Goal: Task Accomplishment & Management: Use online tool/utility

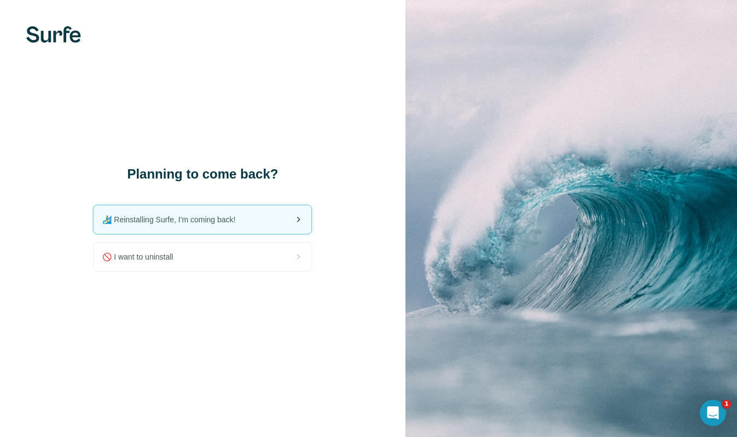
click at [218, 223] on span "🏄🏻‍♂️ Reinstalling Surfe, I'm coming back!" at bounding box center [173, 219] width 142 height 11
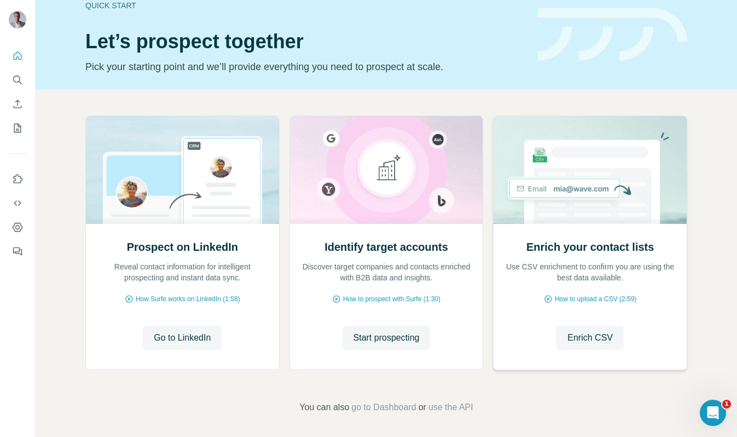
scroll to position [24, 0]
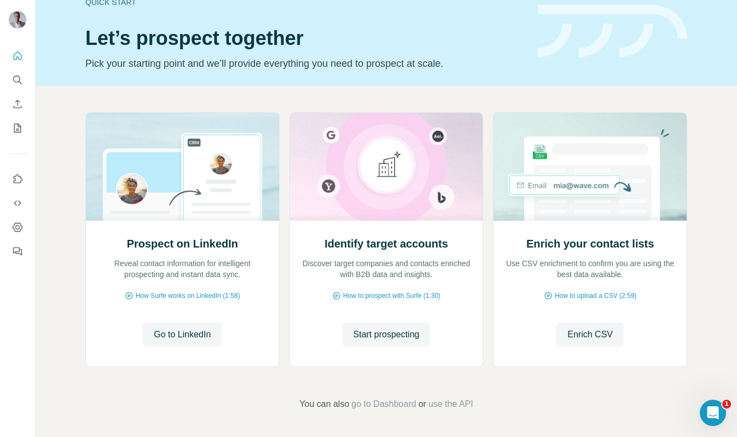
click at [615, 69] on header "Quick start Let’s prospect together Pick your starting point and we’ll provide …" at bounding box center [386, 31] width 602 height 80
click at [161, 335] on span "Go to LinkedIn" at bounding box center [182, 334] width 57 height 13
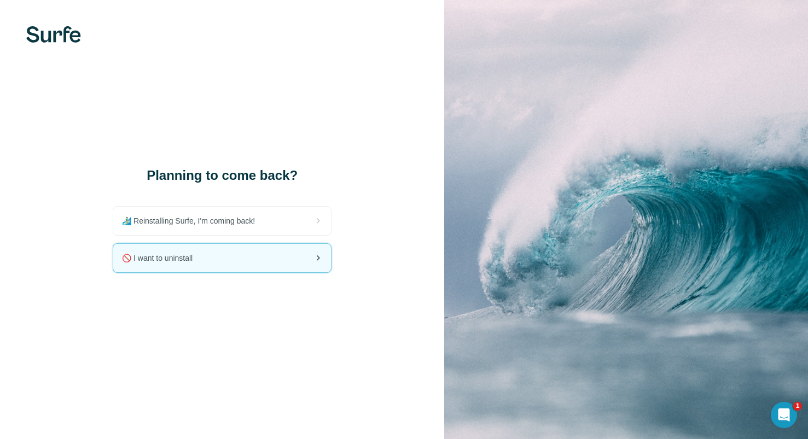
click at [245, 258] on div "🚫 I want to uninstall" at bounding box center [222, 258] width 218 height 28
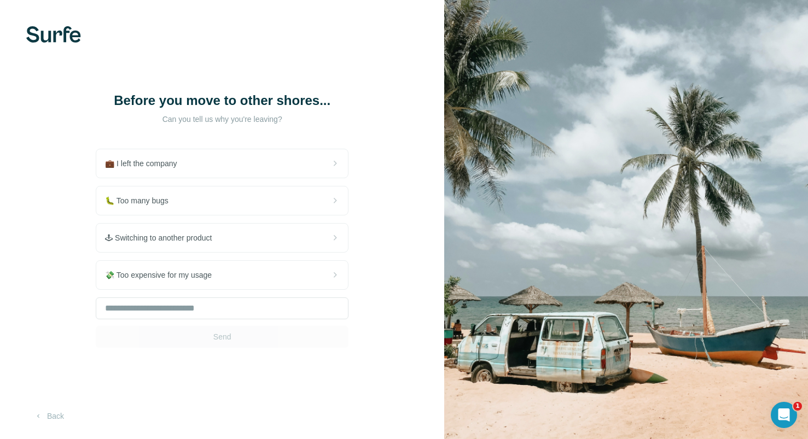
click at [86, 298] on div "Before you move to other shores... Can you tell us why you're leaving? 💼 I left…" at bounding box center [222, 219] width 444 height 439
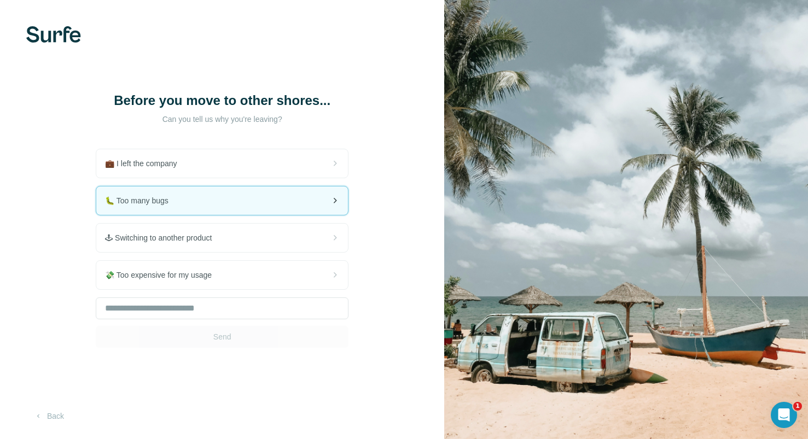
click at [198, 206] on div "🐛 Too many bugs" at bounding box center [222, 201] width 252 height 28
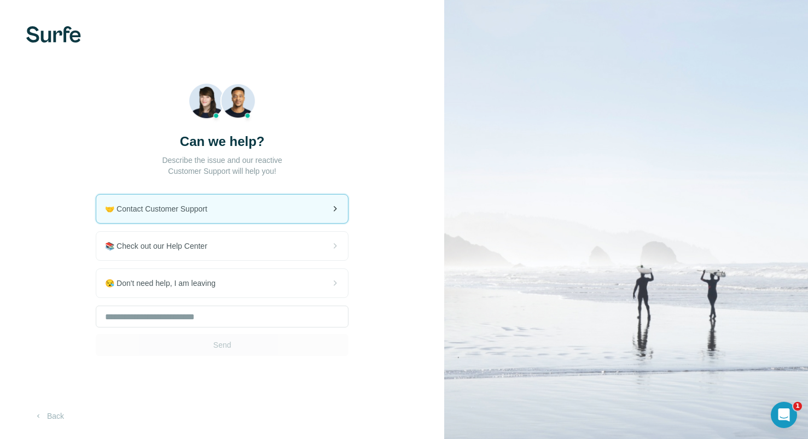
click at [249, 205] on div "🤝 Contact Customer Support" at bounding box center [222, 209] width 252 height 28
click at [338, 151] on div "Can we help? Describe the issue and our reactive Customer Support will help you…" at bounding box center [222, 219] width 253 height 273
drag, startPoint x: 379, startPoint y: 96, endPoint x: 392, endPoint y: 84, distance: 17.4
click at [379, 94] on div "Can we help? Describe the issue and our reactive Customer Support will help you…" at bounding box center [222, 219] width 444 height 439
click at [85, 149] on div "Can we help? Describe the issue and our reactive Customer Support will help you…" at bounding box center [222, 219] width 444 height 439
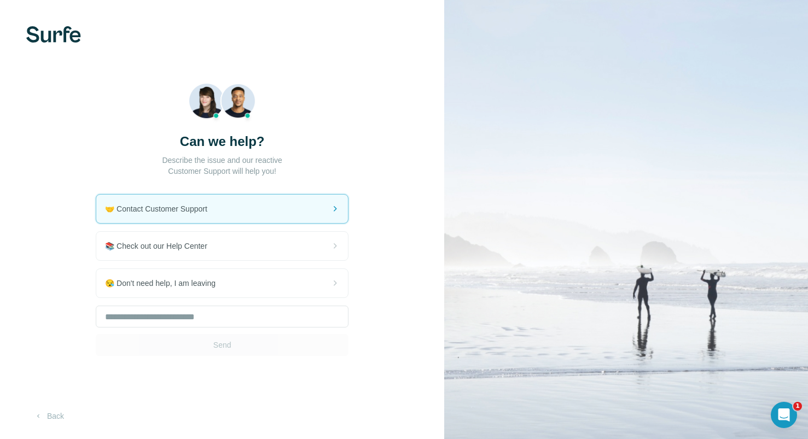
click at [49, 26] on img at bounding box center [53, 34] width 55 height 16
